Goal: Task Accomplishment & Management: Use online tool/utility

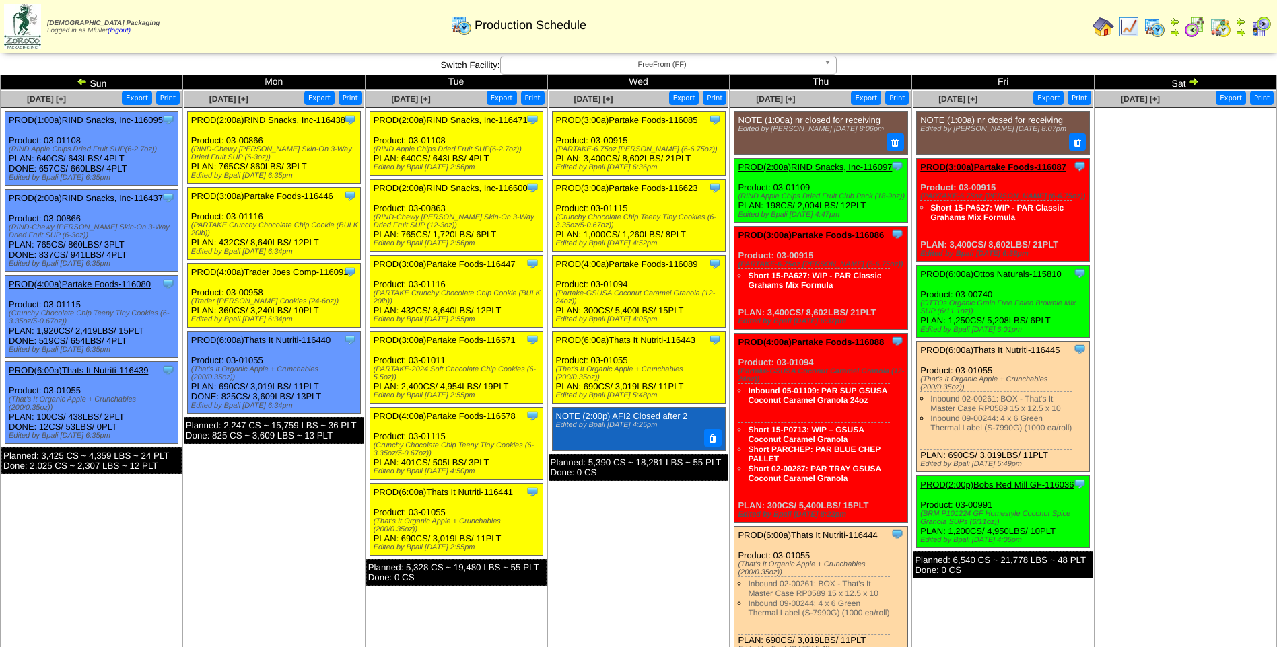
click at [661, 120] on link "PROD(3:00a)Partake Foods-116085" at bounding box center [627, 120] width 142 height 10
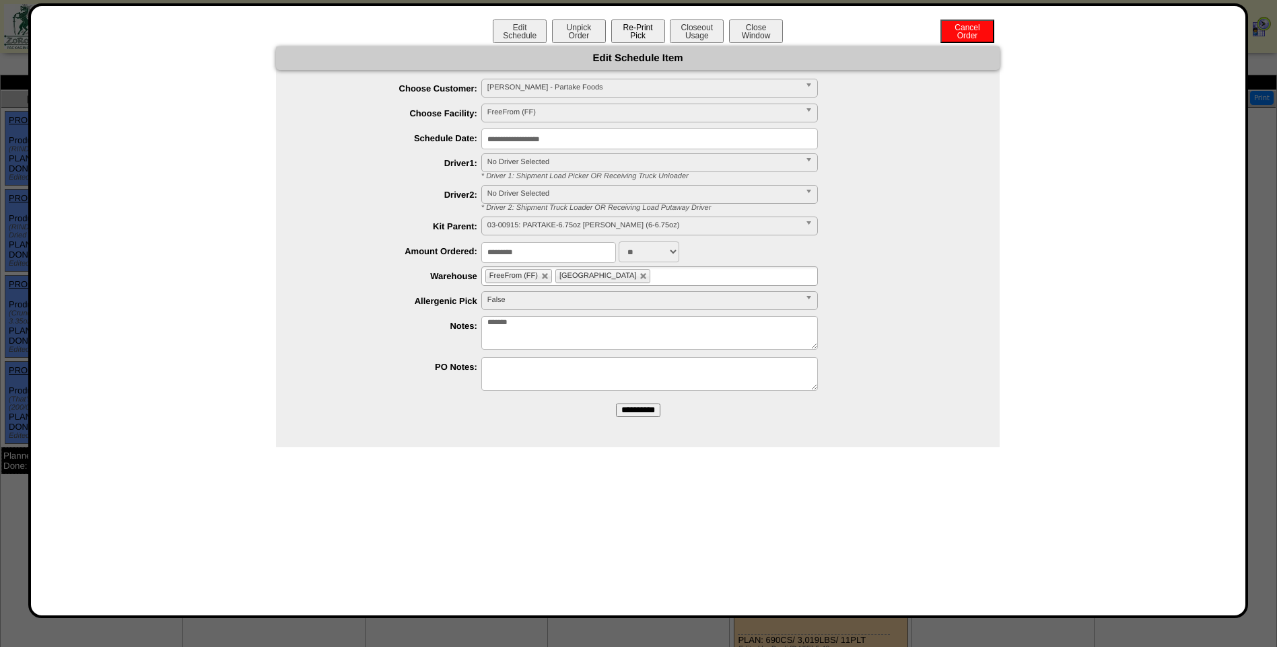
click at [643, 40] on button "Re-Print Pick" at bounding box center [638, 32] width 54 height 24
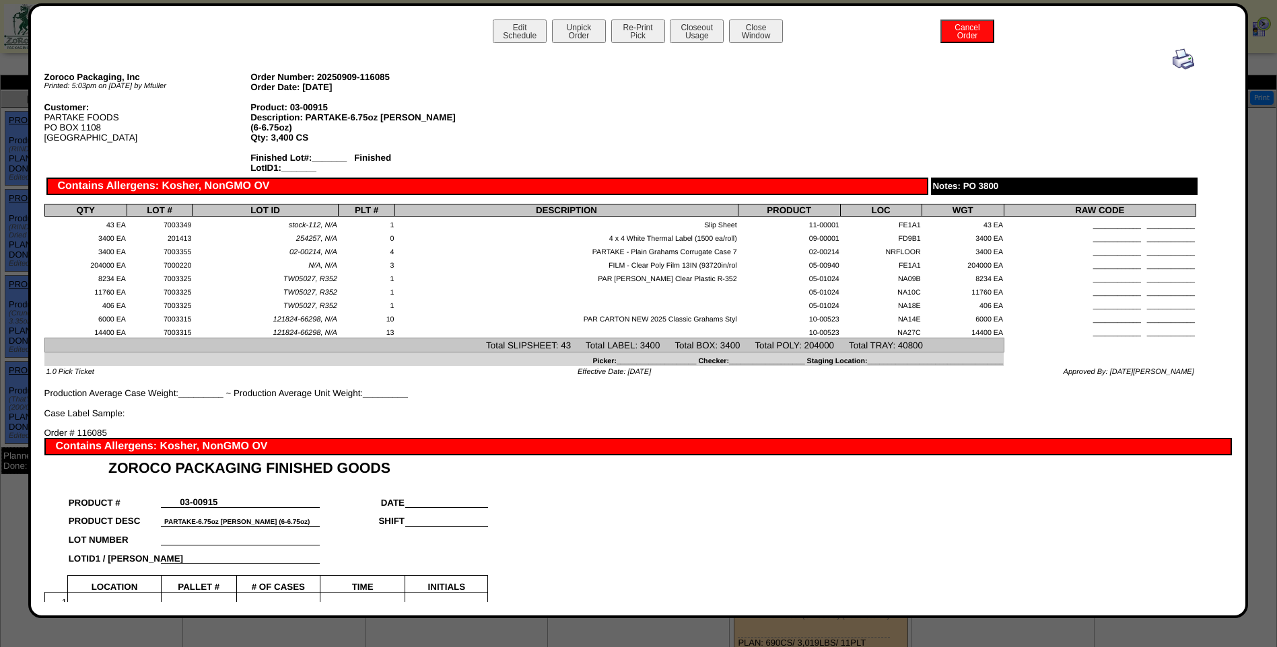
click at [1172, 61] on img at bounding box center [1183, 59] width 22 height 22
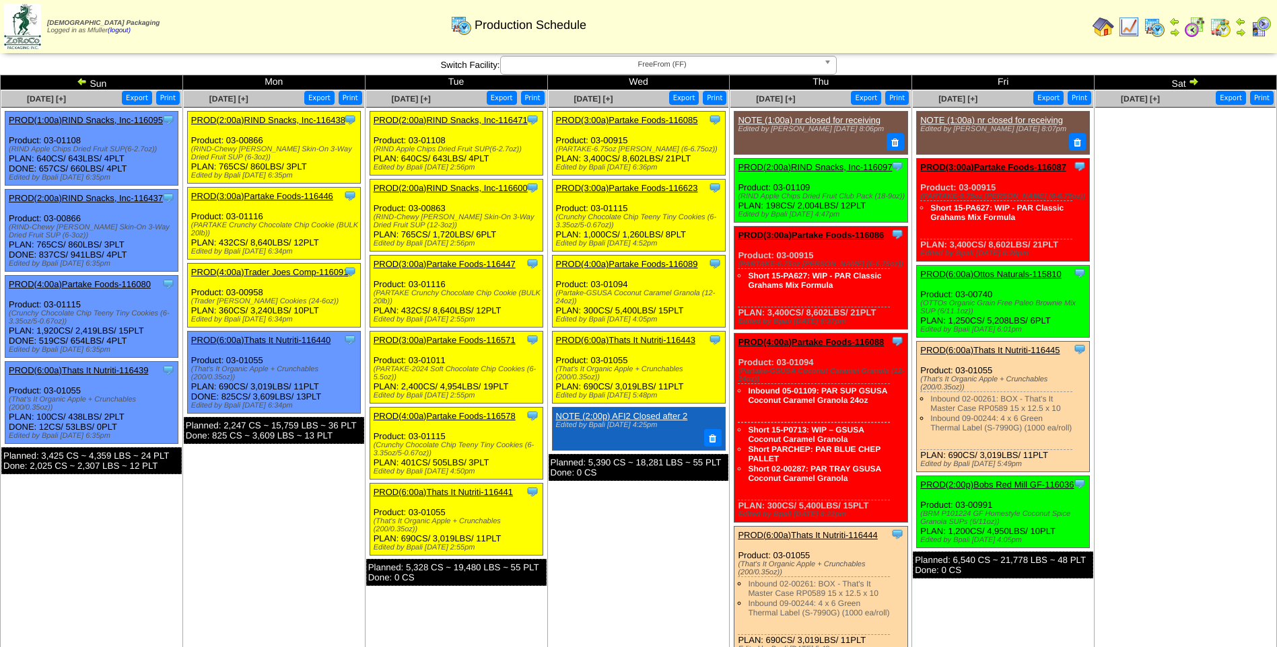
click at [619, 186] on link "PROD(3:00a)Partake Foods-116623" at bounding box center [627, 188] width 142 height 10
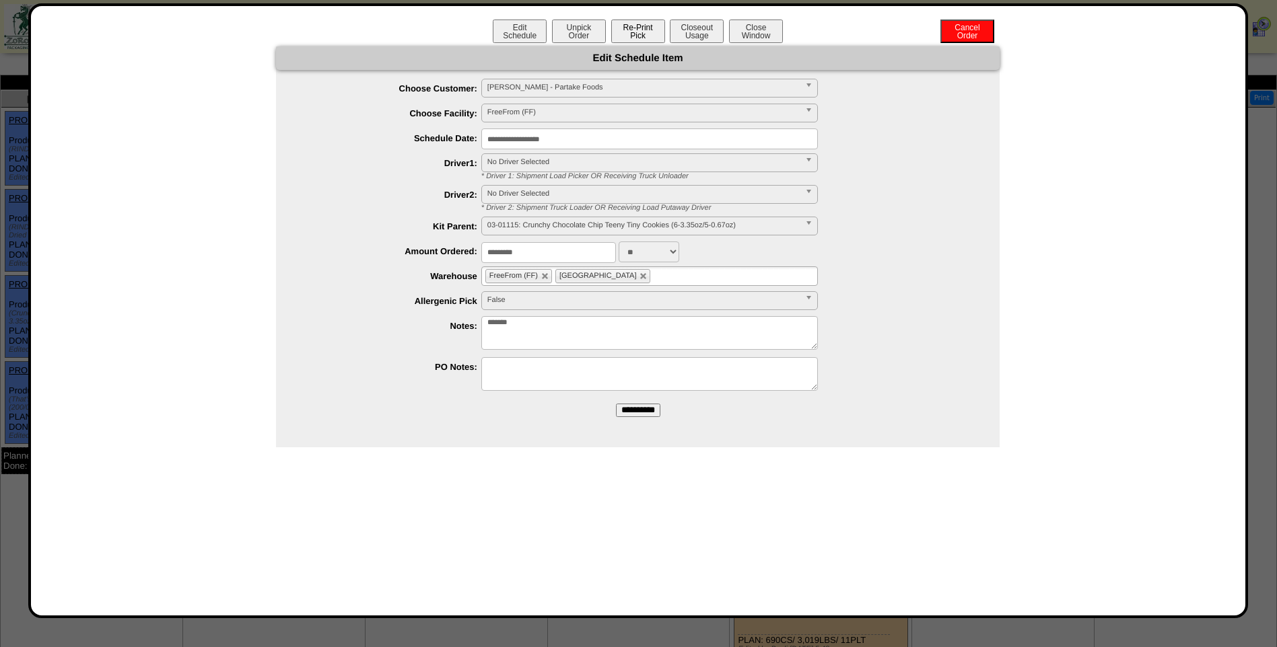
click at [639, 33] on button "Re-Print Pick" at bounding box center [638, 32] width 54 height 24
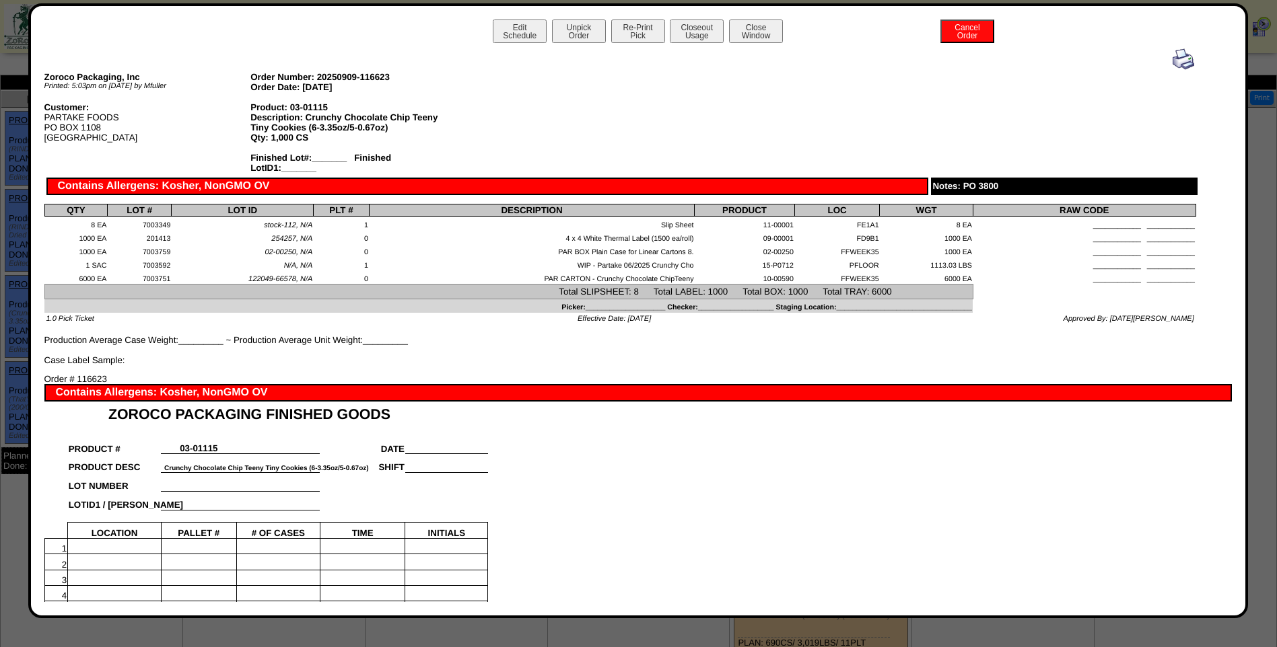
click at [1176, 57] on img at bounding box center [1183, 59] width 22 height 22
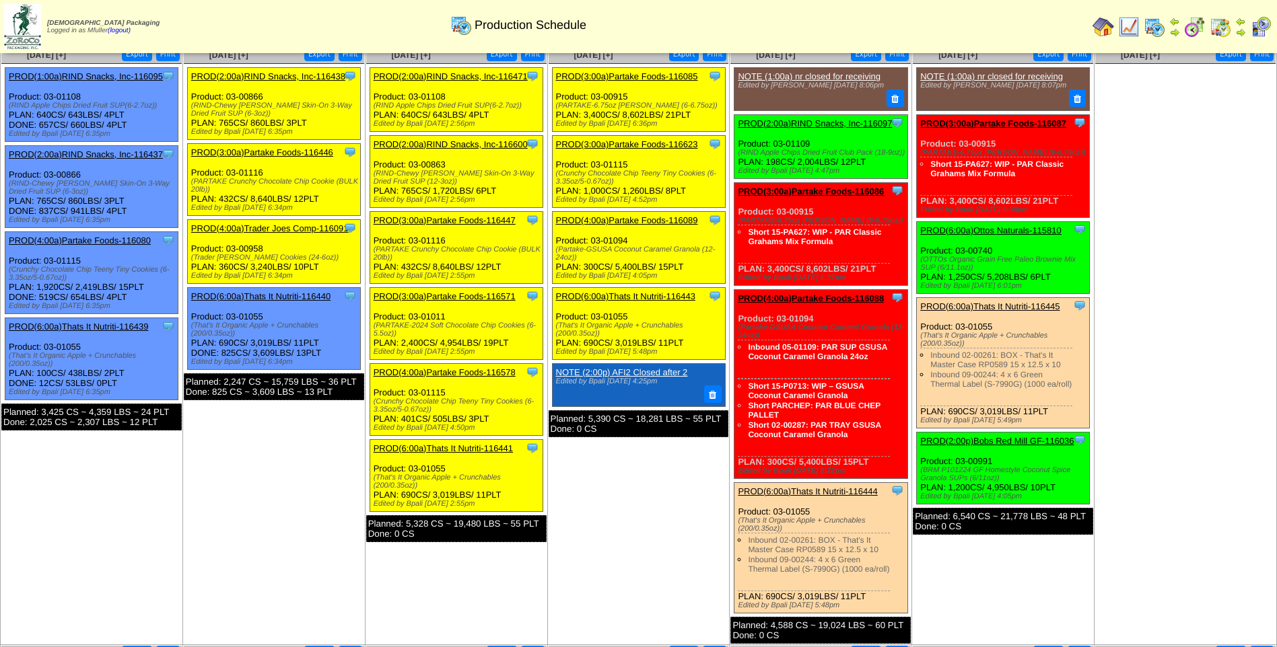
scroll to position [67, 0]
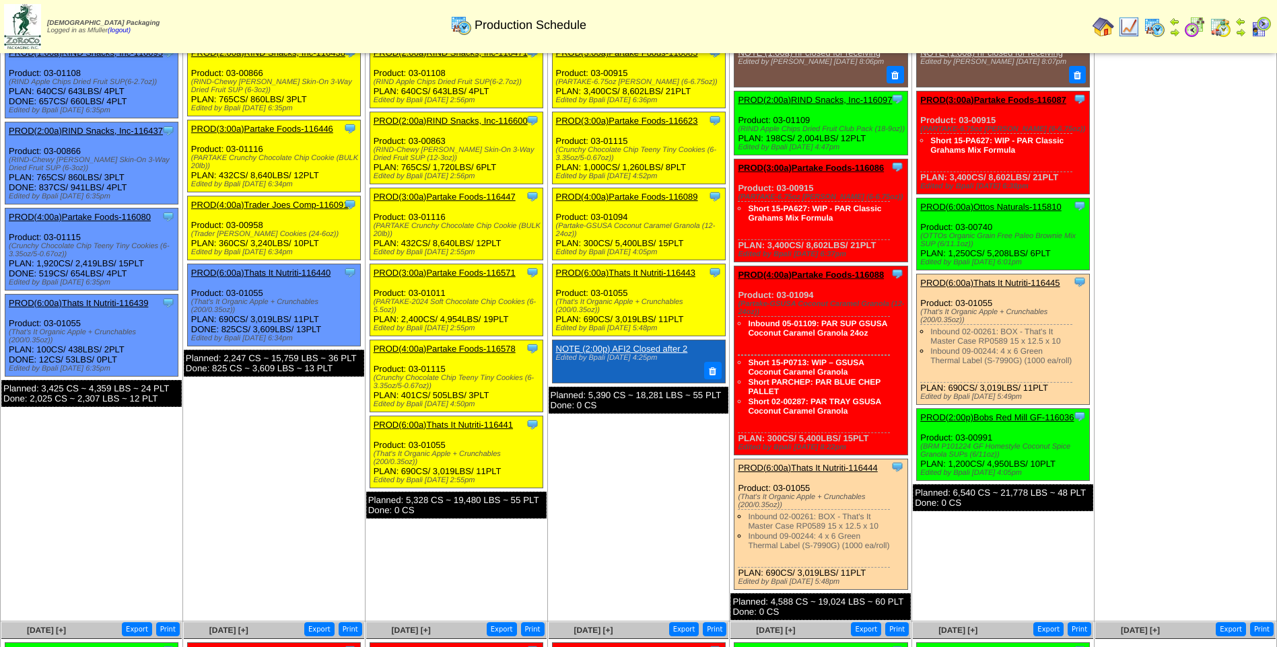
click at [647, 195] on link "PROD(4:00a)Partake Foods-116089" at bounding box center [627, 197] width 142 height 10
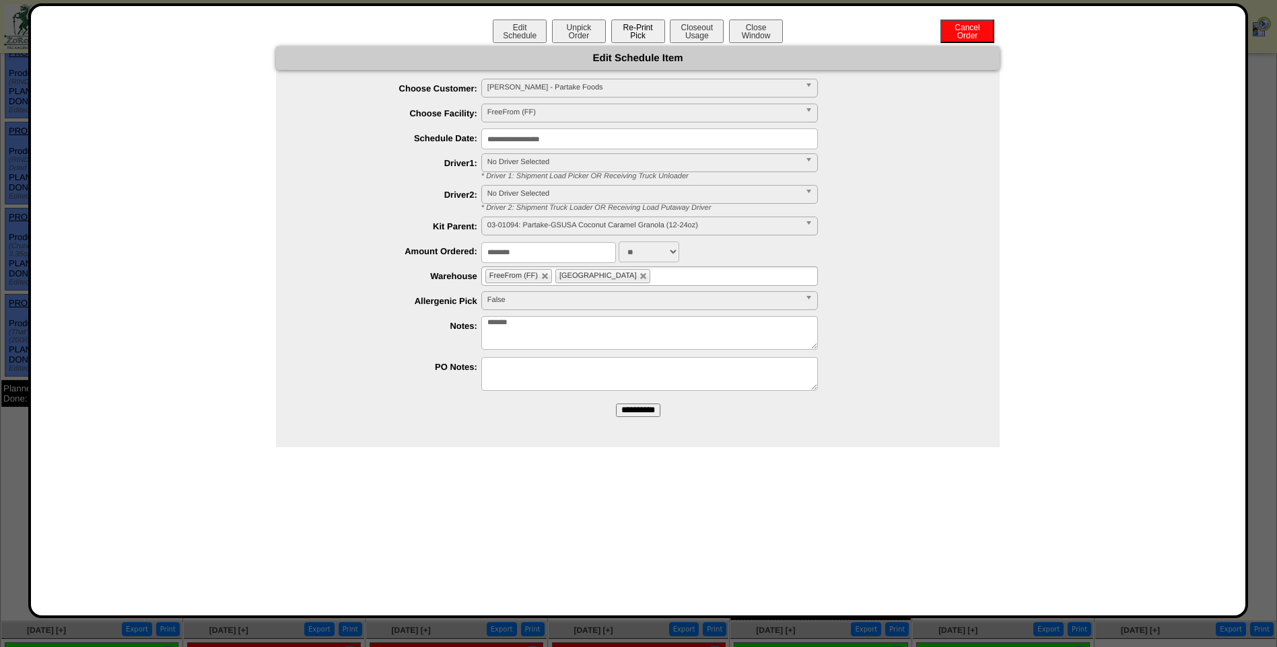
click at [645, 38] on button "Re-Print Pick" at bounding box center [638, 32] width 54 height 24
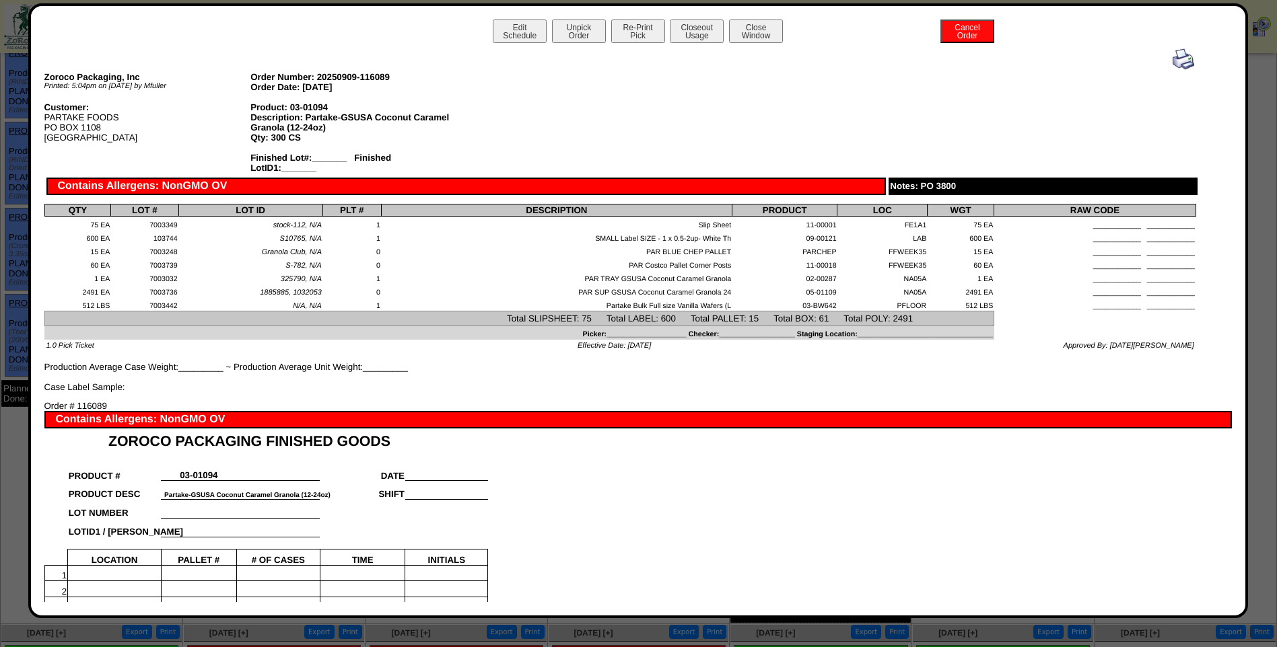
click at [1178, 58] on img at bounding box center [1183, 59] width 22 height 22
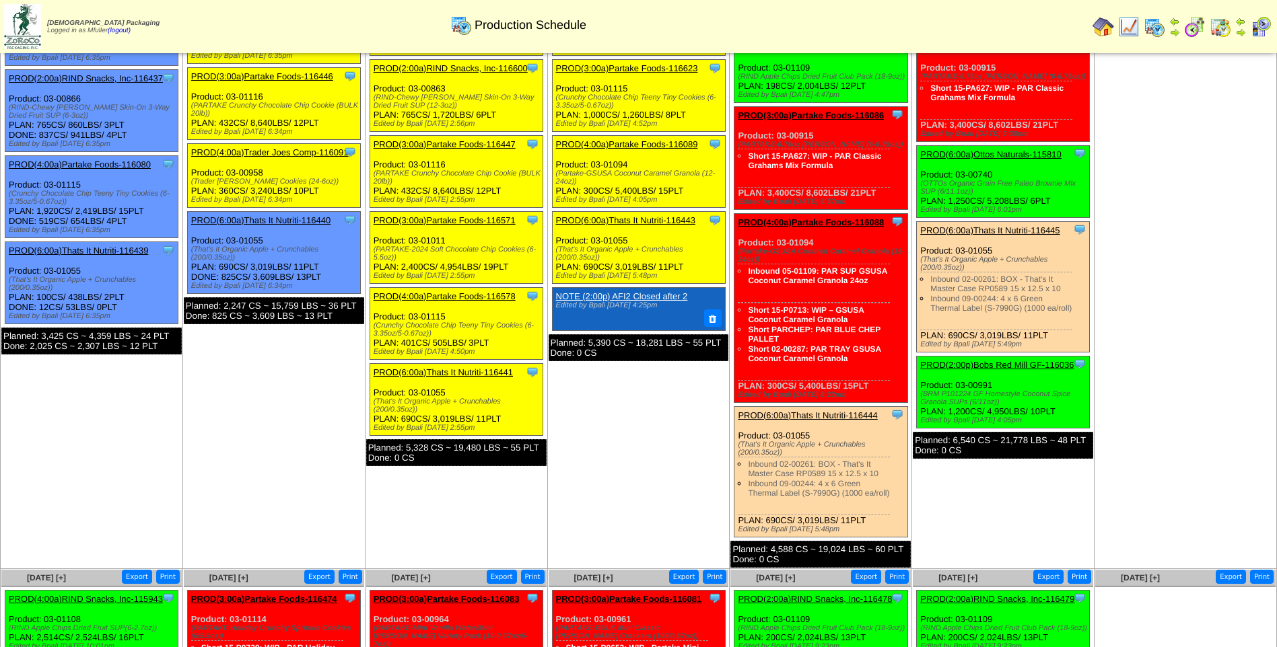
scroll to position [135, 0]
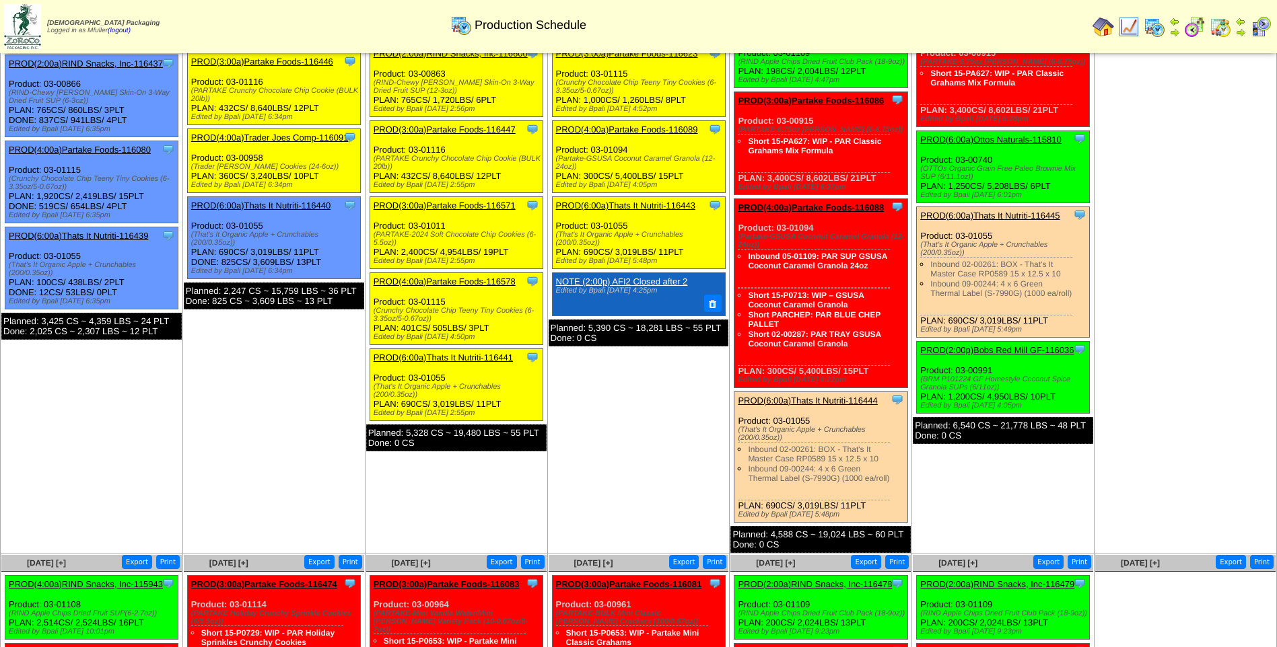
click at [617, 205] on link "PROD(6:00a)Thats It Nutriti-116443" at bounding box center [625, 206] width 139 height 10
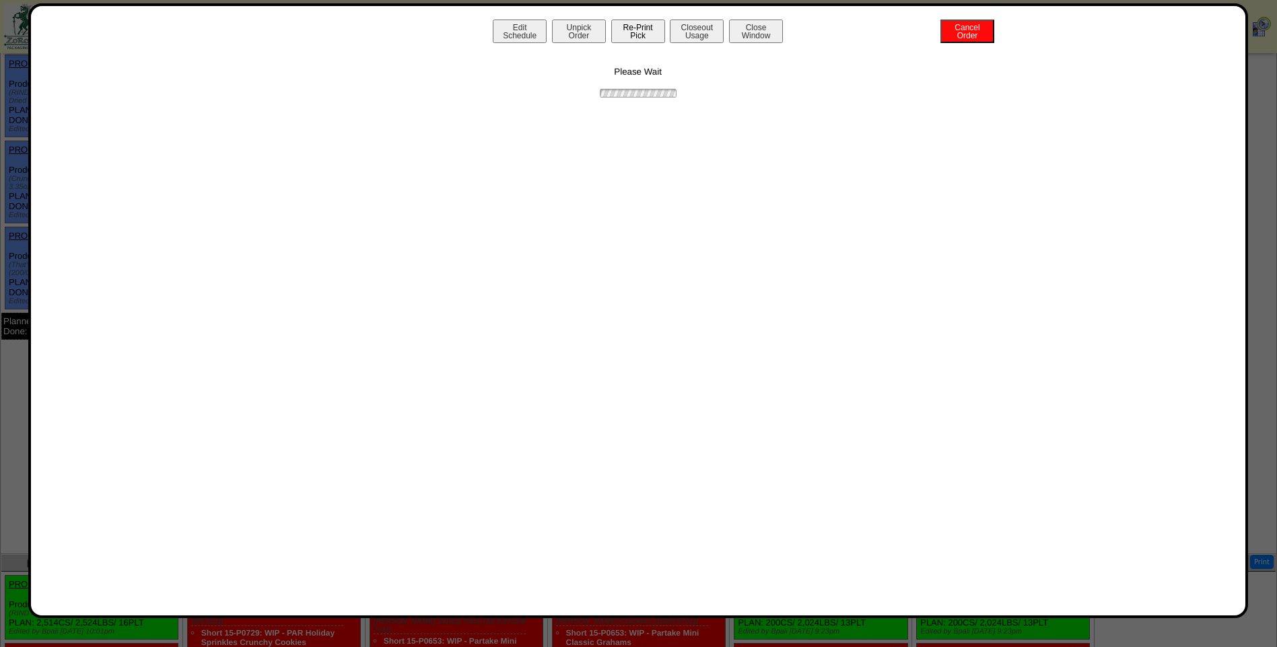
click at [657, 36] on button "Re-Print Pick" at bounding box center [638, 32] width 54 height 24
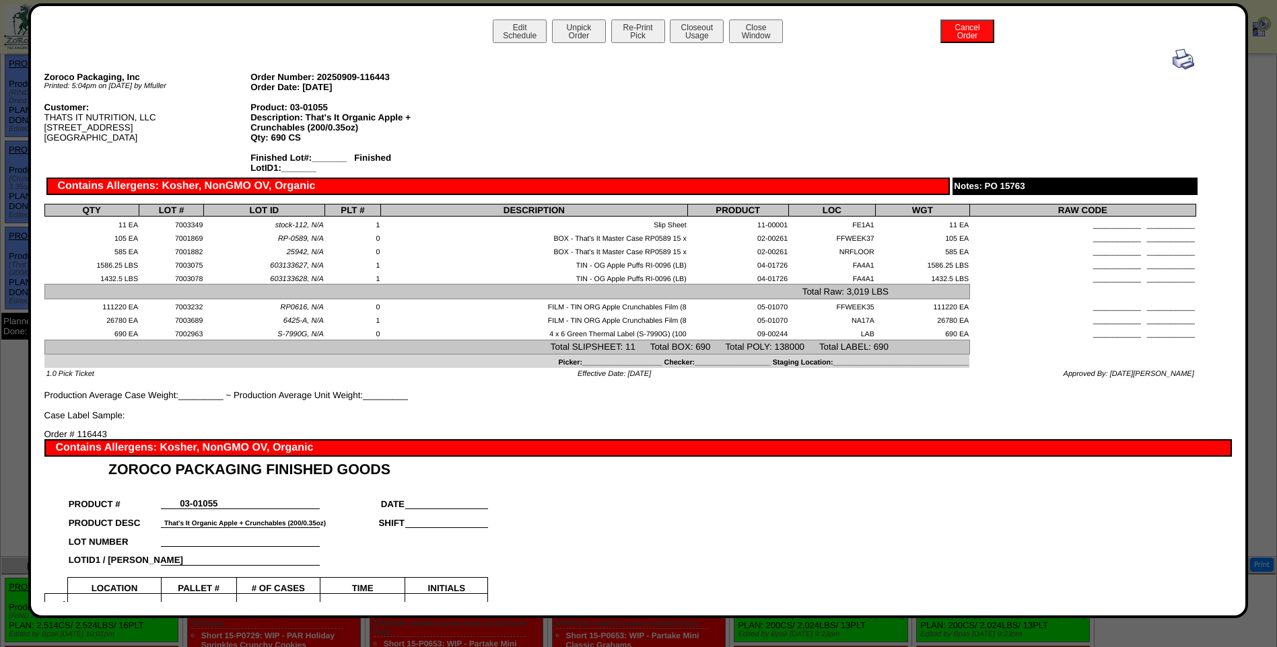
click at [1176, 60] on img at bounding box center [1183, 59] width 22 height 22
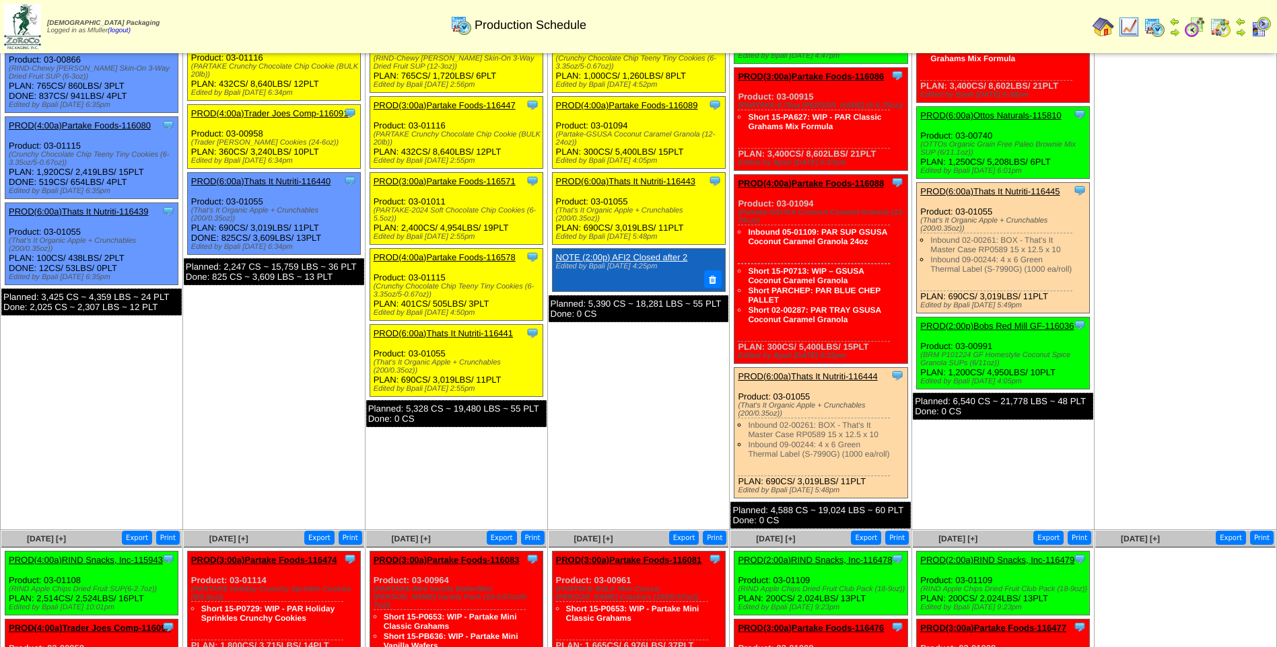
scroll to position [135, 0]
